Goal: Task Accomplishment & Management: Use online tool/utility

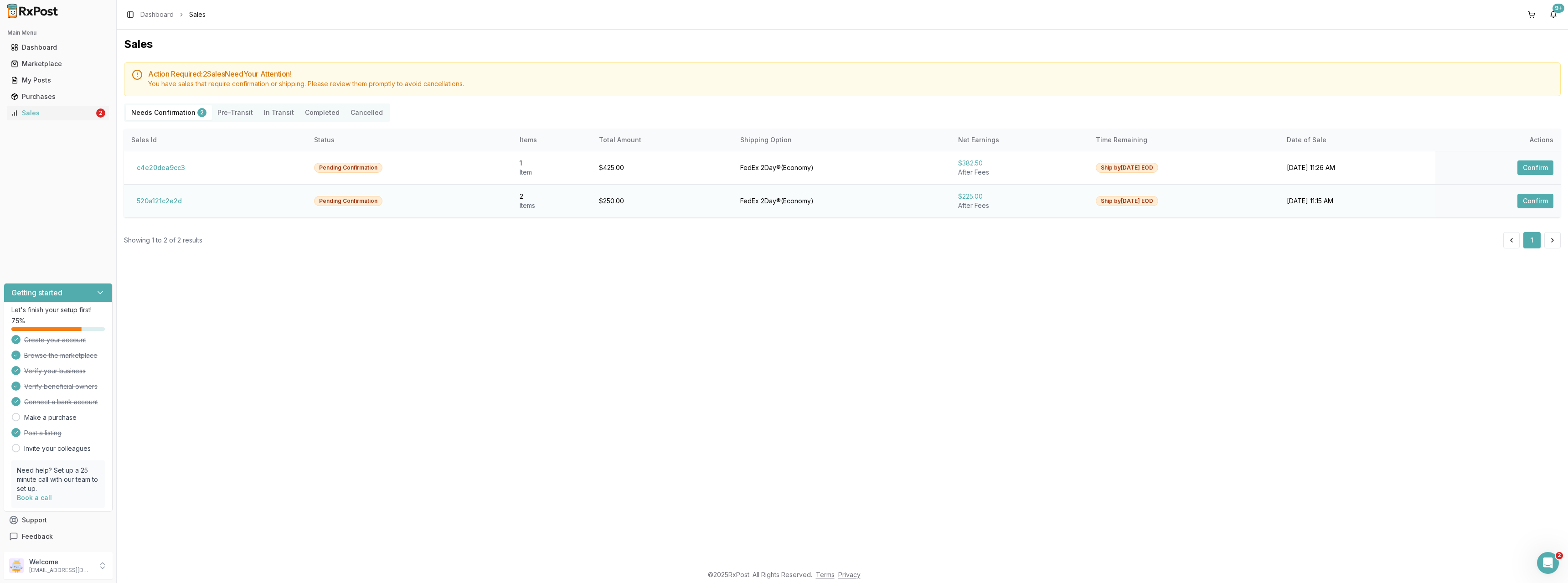
click at [1532, 200] on button "Confirm" at bounding box center [1535, 201] width 36 height 14
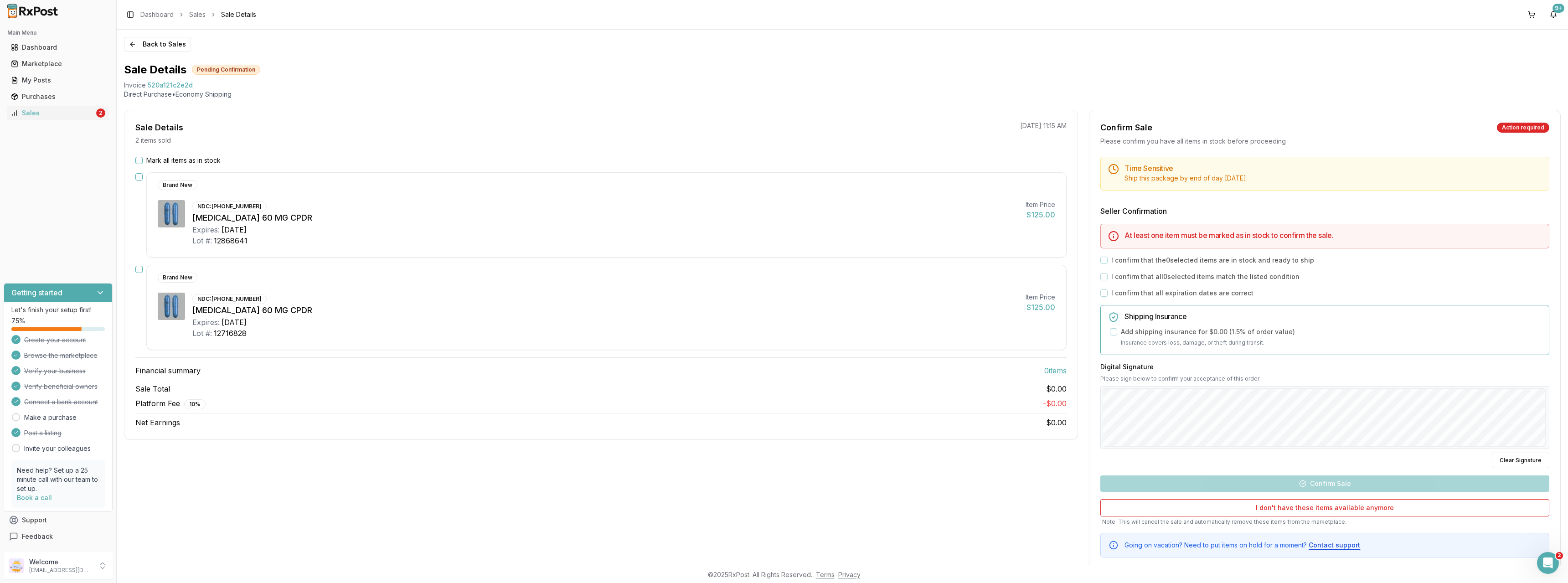
click at [135, 161] on div "Mark all items as in stock Brand New NDC: 64764-0175-30 Dexilant 60 MG CPDR Exp…" at bounding box center [600, 292] width 953 height 272
click at [139, 161] on button "Mark all items as in stock" at bounding box center [139, 161] width 7 height 7
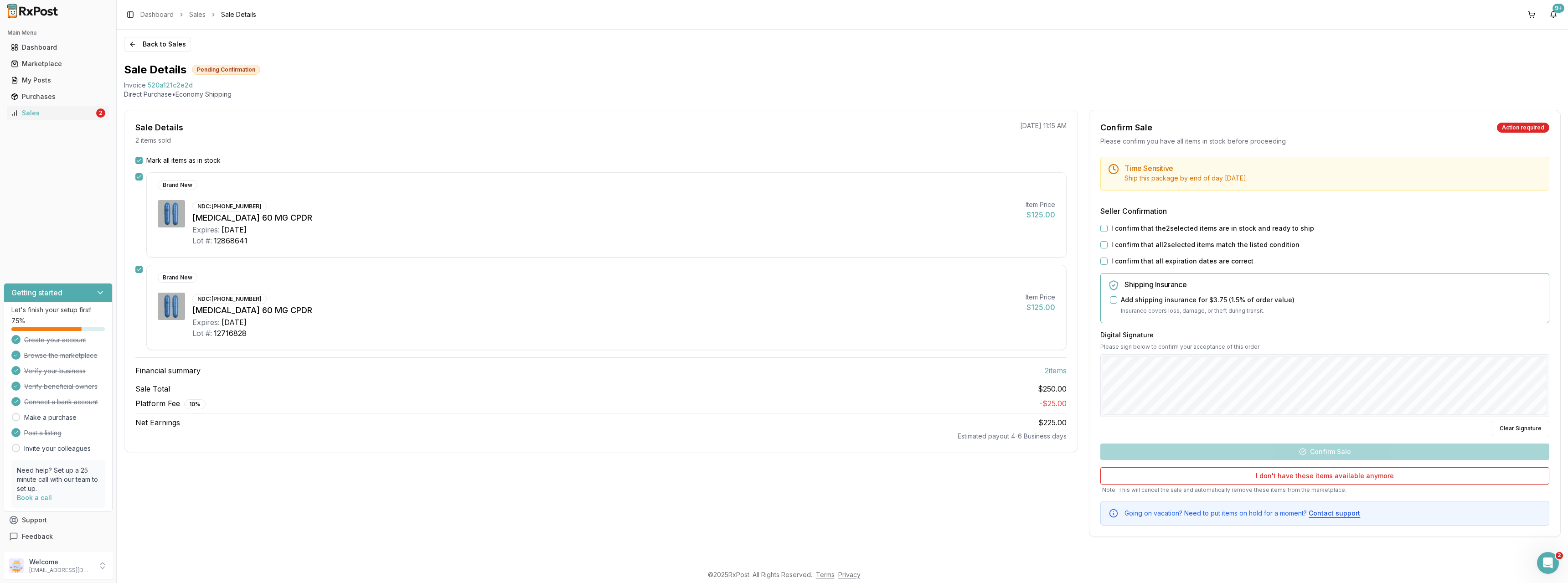
click at [1105, 230] on button "I confirm that the 2 selected items are in stock and ready to ship" at bounding box center [1104, 228] width 7 height 7
click at [1105, 244] on button "I confirm that all 2 selected items match the listed condition" at bounding box center [1104, 245] width 7 height 7
click at [1105, 264] on button "I confirm that all expiration dates are correct" at bounding box center [1104, 261] width 7 height 7
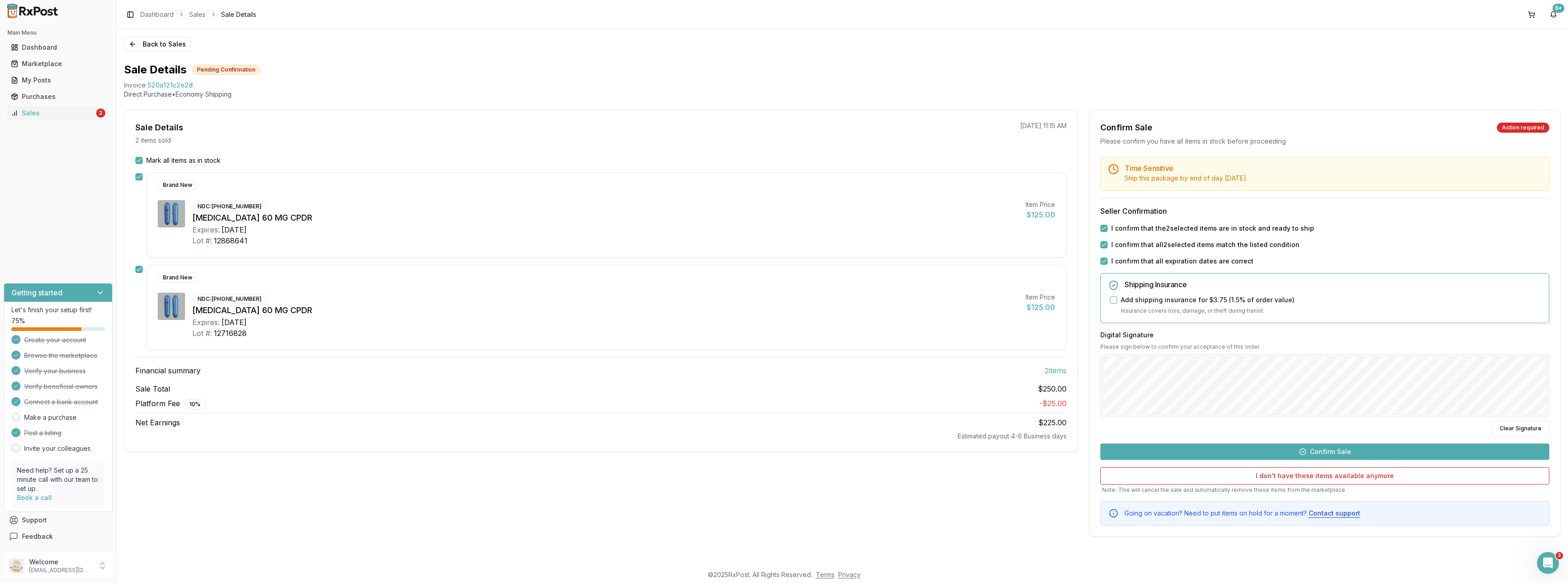
click at [1344, 453] on button "Confirm Sale" at bounding box center [1325, 451] width 449 height 16
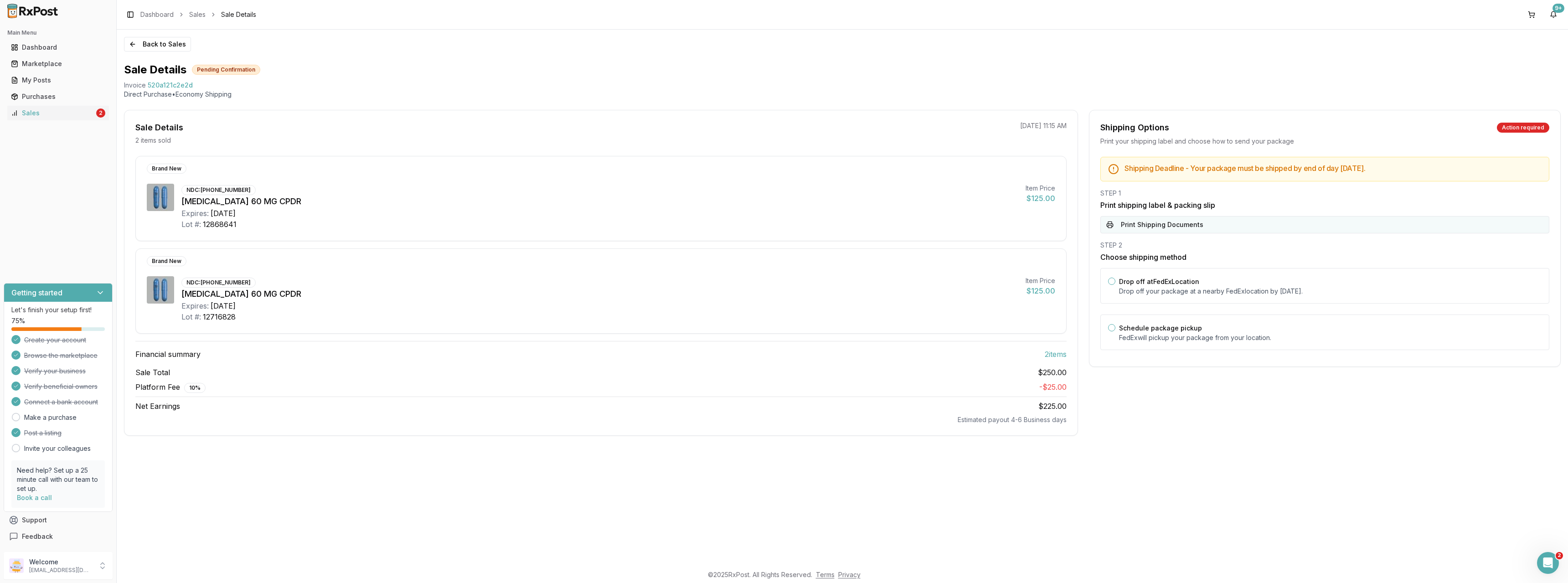
click at [1213, 226] on button "Print Shipping Documents" at bounding box center [1325, 225] width 449 height 18
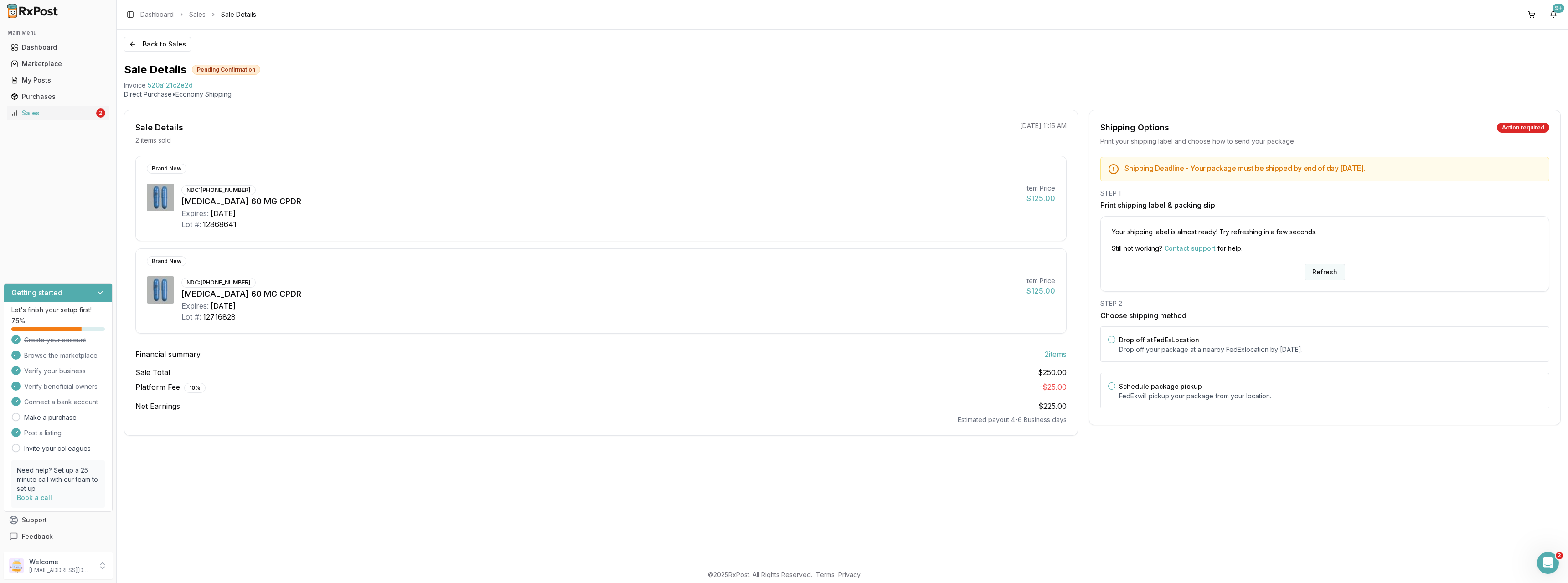
click at [1326, 268] on button "Refresh" at bounding box center [1325, 272] width 41 height 16
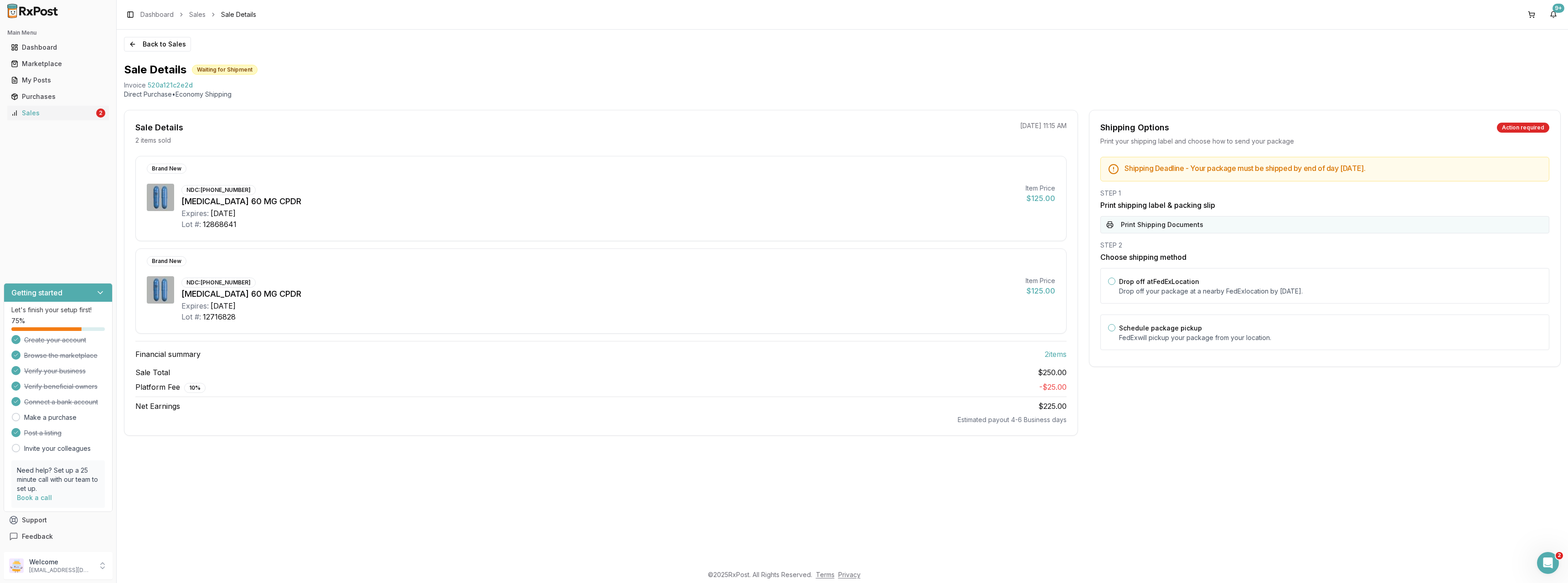
click at [1177, 224] on button "Print Shipping Documents" at bounding box center [1325, 225] width 449 height 18
click at [154, 43] on button "Back to Sales" at bounding box center [157, 44] width 67 height 14
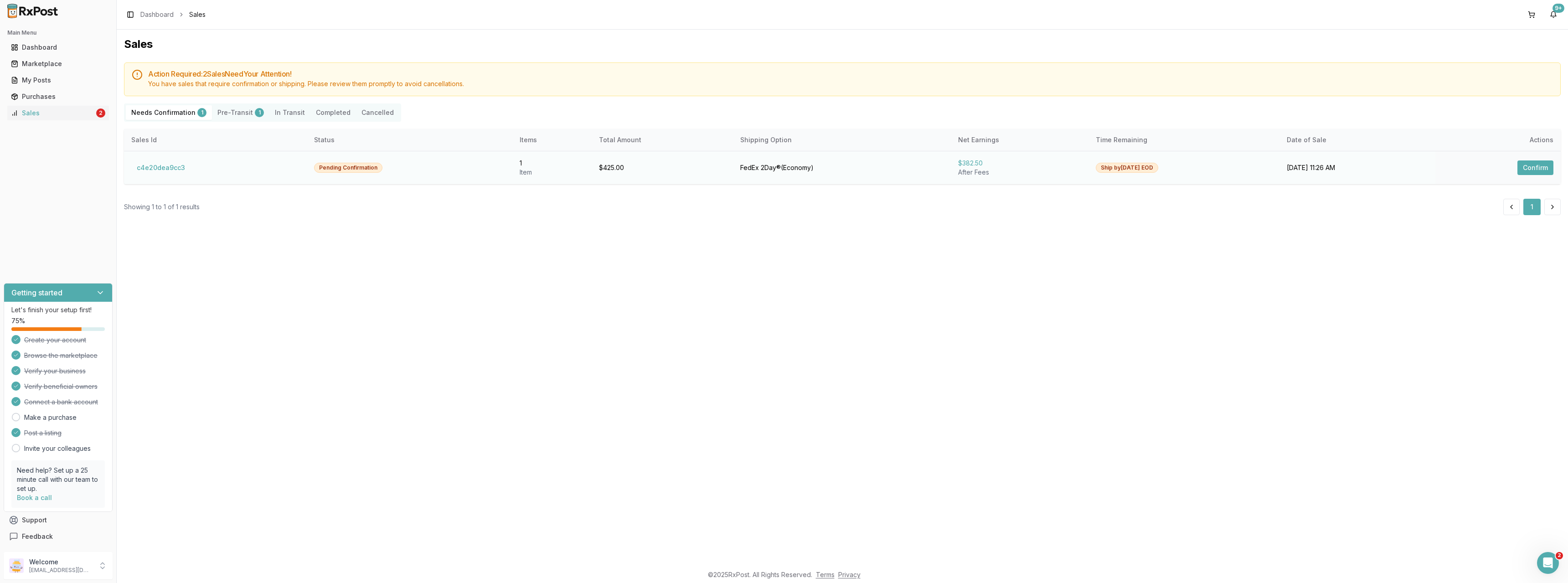
click at [1534, 168] on button "Confirm" at bounding box center [1535, 168] width 36 height 14
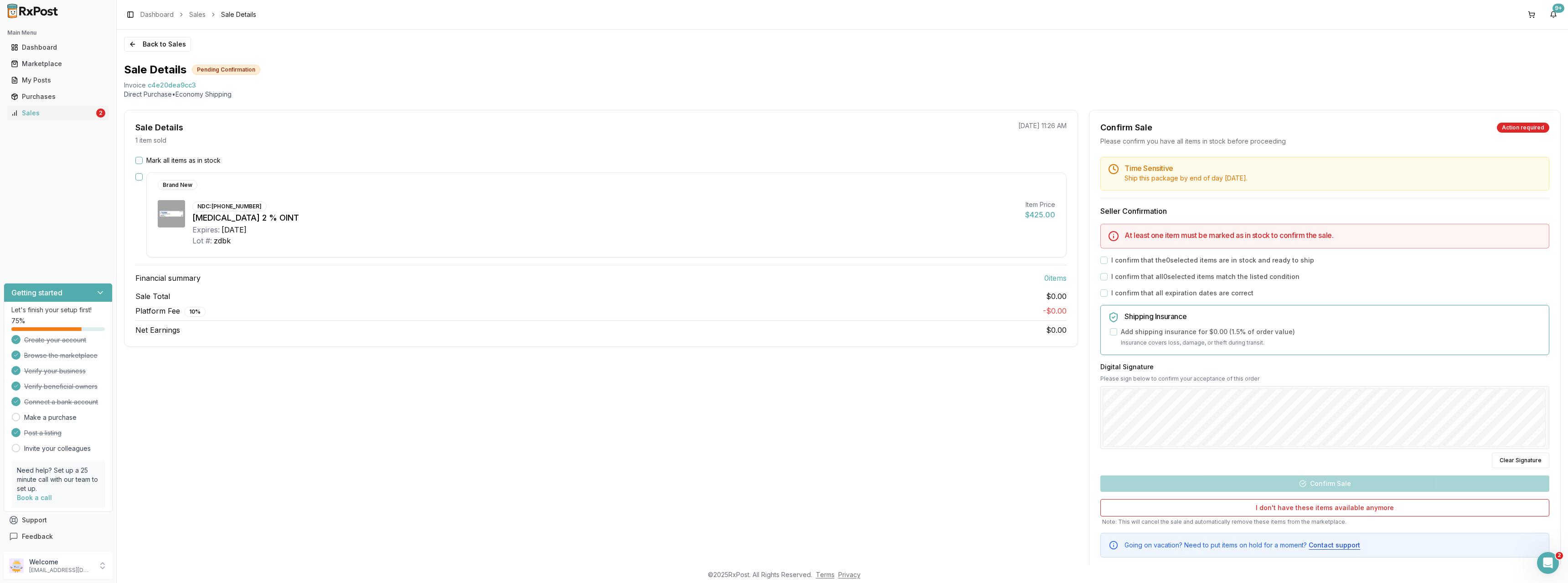
click at [139, 160] on button "Mark all items as in stock" at bounding box center [139, 161] width 7 height 7
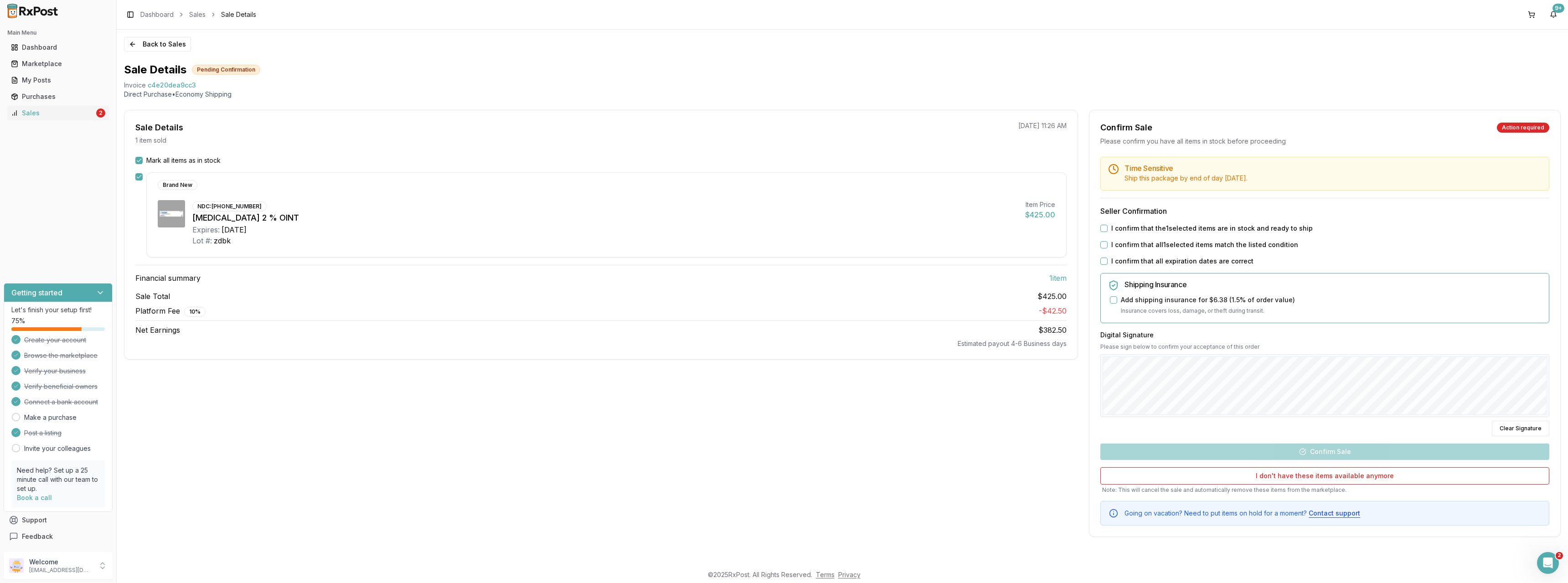
click at [1105, 230] on button "I confirm that the 1 selected items are in stock and ready to ship" at bounding box center [1104, 228] width 7 height 7
click at [1103, 246] on button "I confirm that all 1 selected items match the listed condition" at bounding box center [1104, 245] width 7 height 7
click at [1104, 262] on button "I confirm that all expiration dates are correct" at bounding box center [1104, 261] width 7 height 7
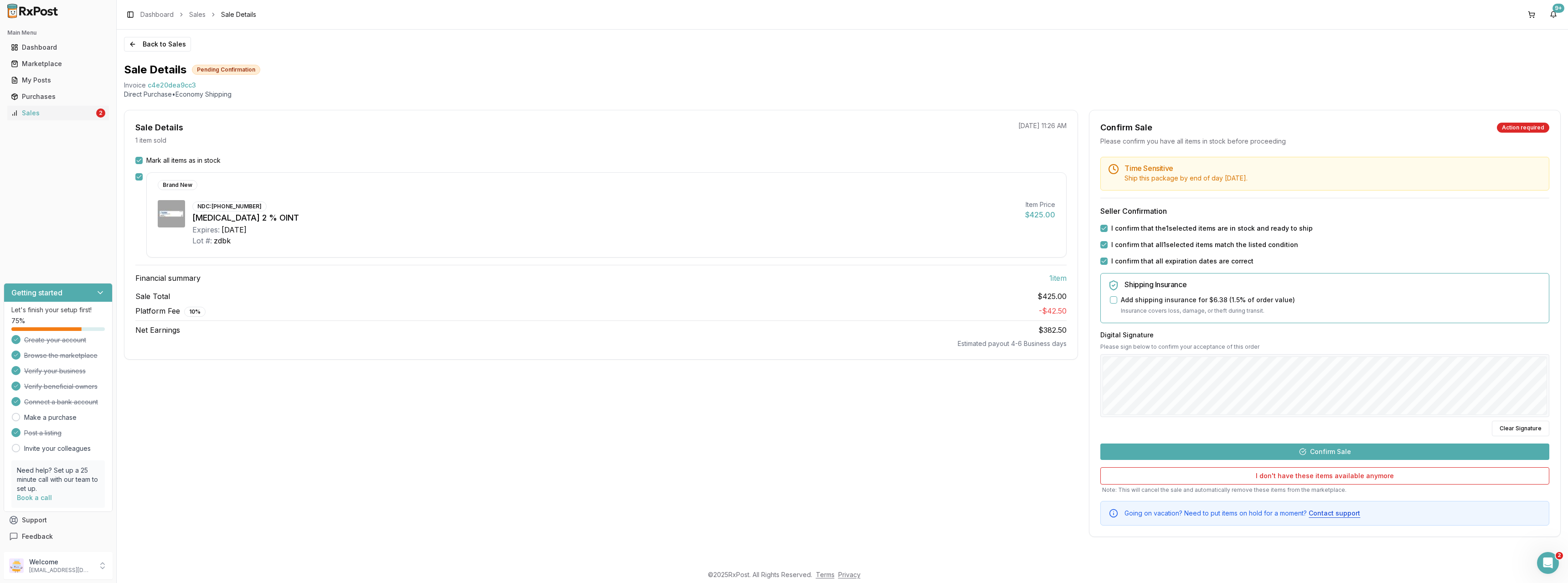
click at [1358, 453] on button "Confirm Sale" at bounding box center [1325, 451] width 449 height 16
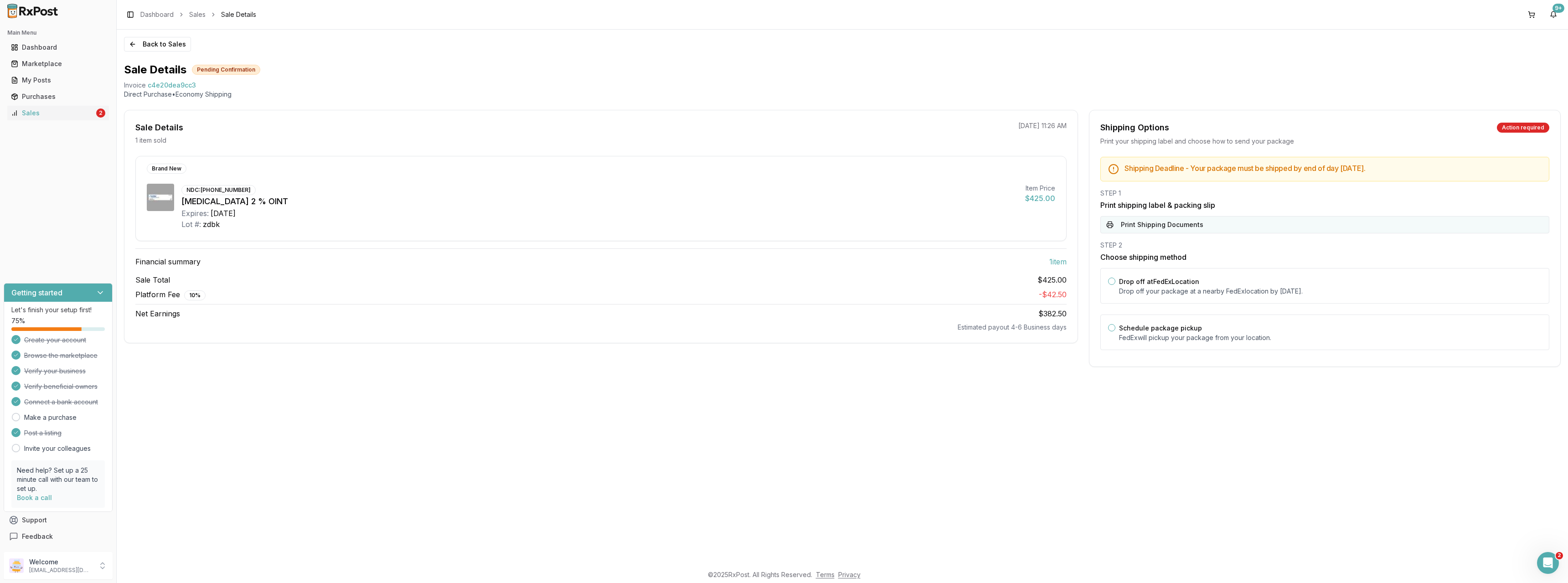
click at [1193, 222] on button "Print Shipping Documents" at bounding box center [1325, 225] width 449 height 18
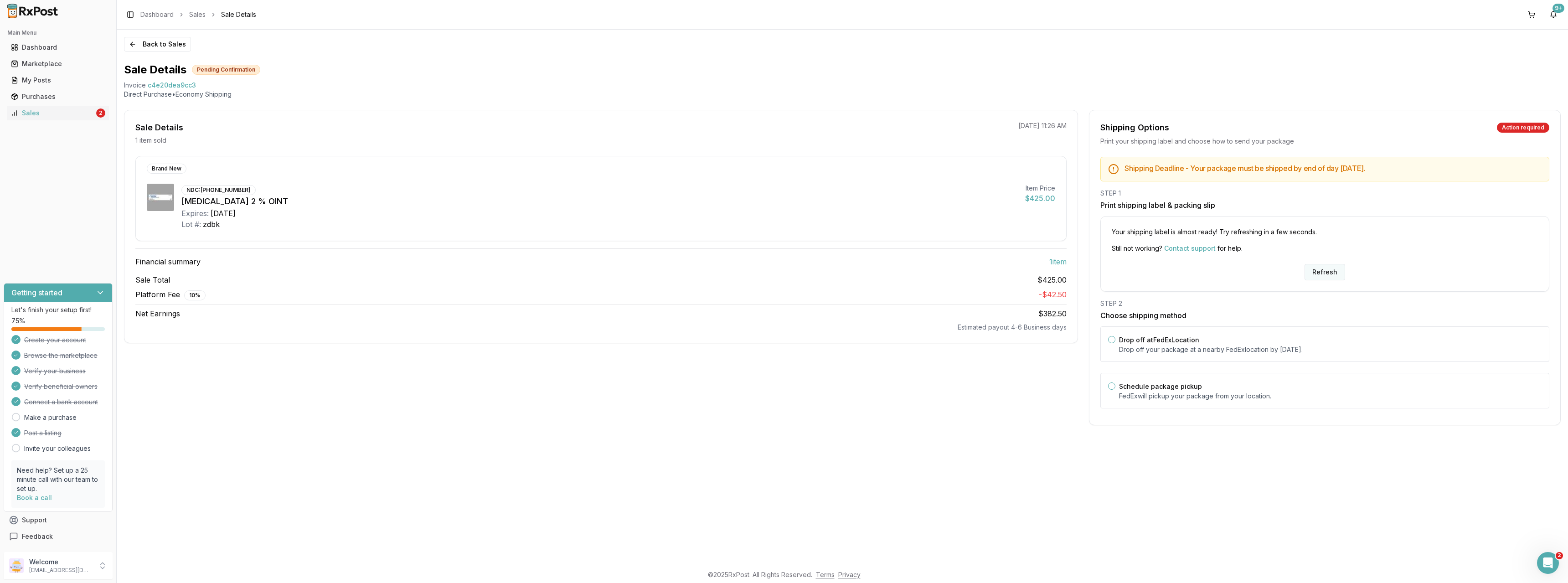
click at [1330, 271] on button "Refresh" at bounding box center [1325, 272] width 41 height 16
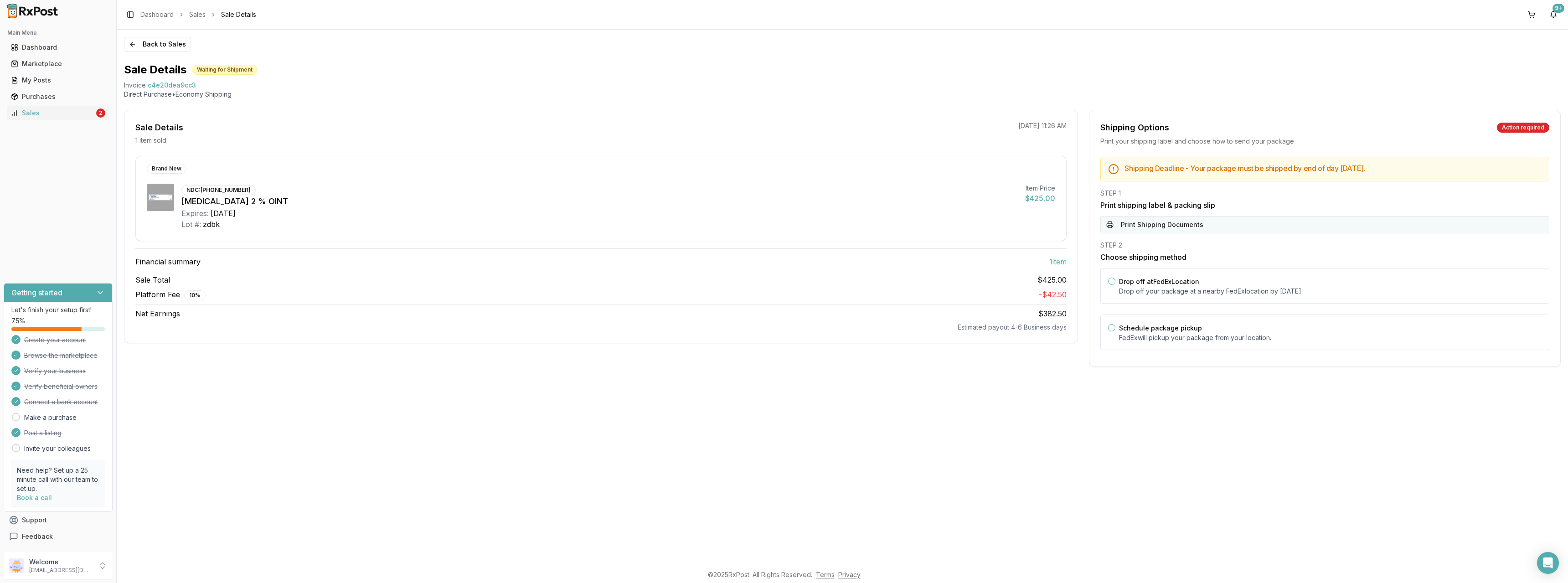
click at [1160, 220] on button "Print Shipping Documents" at bounding box center [1325, 225] width 449 height 18
click at [1139, 329] on label "Schedule package pickup" at bounding box center [1160, 327] width 83 height 8
click at [1115, 329] on button "Schedule package pickup" at bounding box center [1112, 327] width 7 height 7
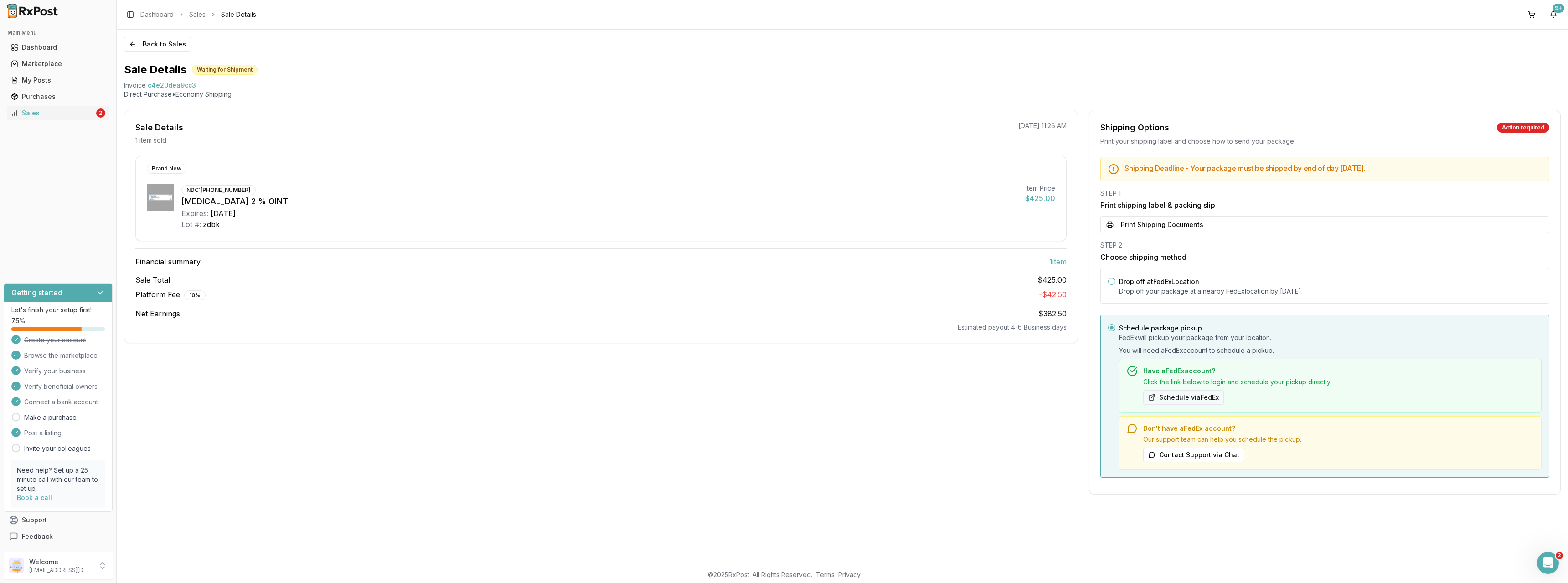
click at [1186, 398] on button "Schedule via FedEx" at bounding box center [1183, 397] width 81 height 14
